Goal: Transaction & Acquisition: Purchase product/service

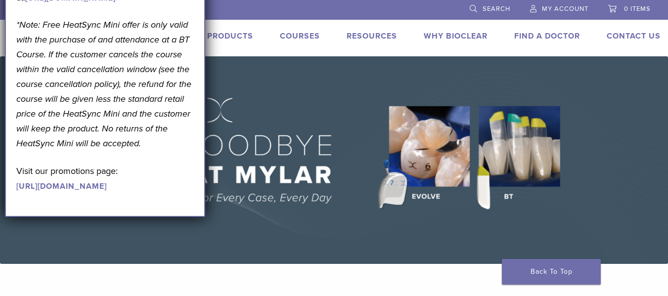
click at [233, 38] on link "Products" at bounding box center [230, 36] width 46 height 10
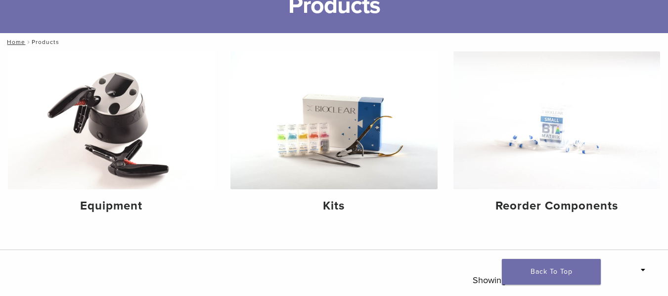
scroll to position [99, 0]
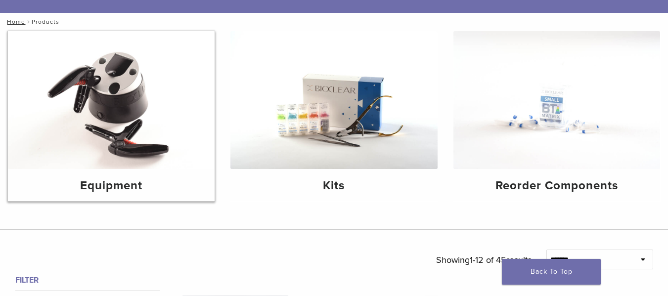
click at [179, 109] on img at bounding box center [111, 100] width 207 height 138
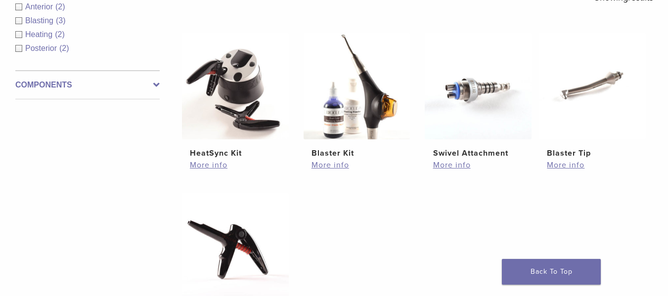
scroll to position [590, 0]
